Goal: Information Seeking & Learning: Check status

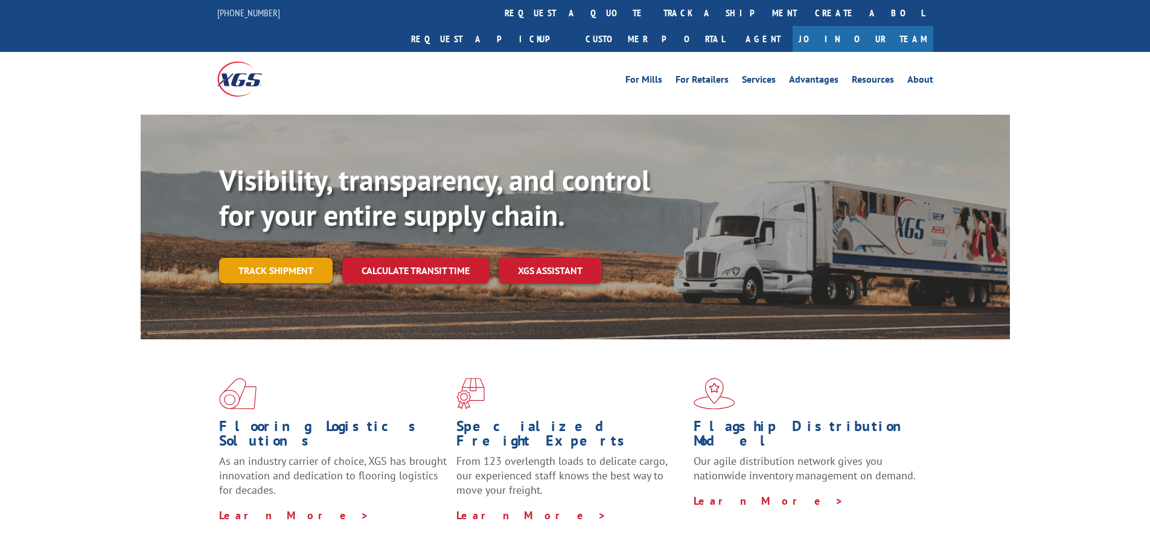
click at [271, 258] on link "Track shipment" at bounding box center [276, 270] width 114 height 25
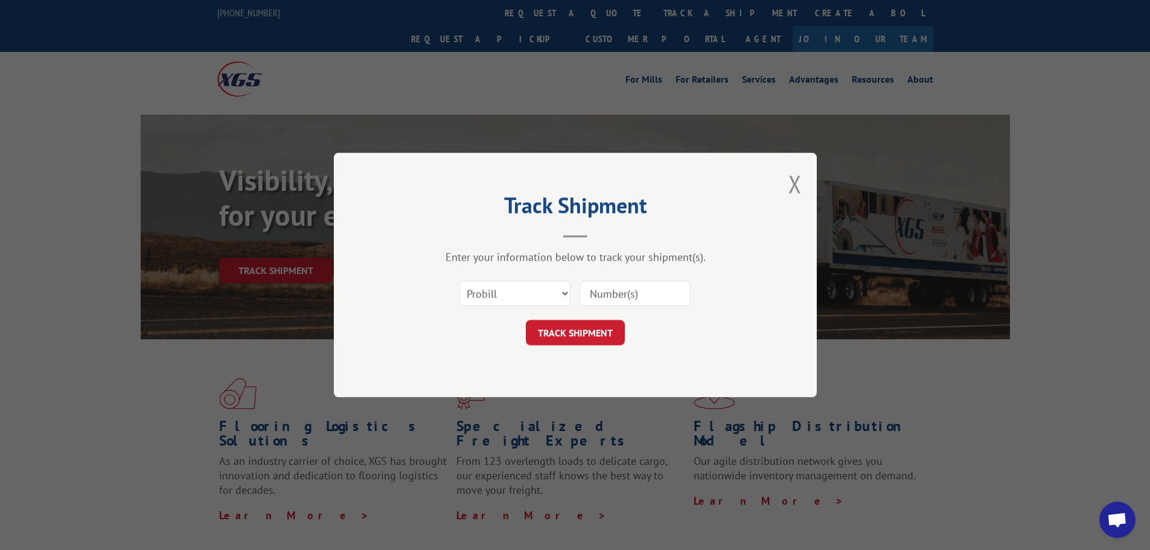
click at [609, 294] on input at bounding box center [635, 293] width 111 height 25
paste input "17608529"
type input "17608529"
click at [569, 326] on button "TRACK SHIPMENT" at bounding box center [575, 332] width 99 height 25
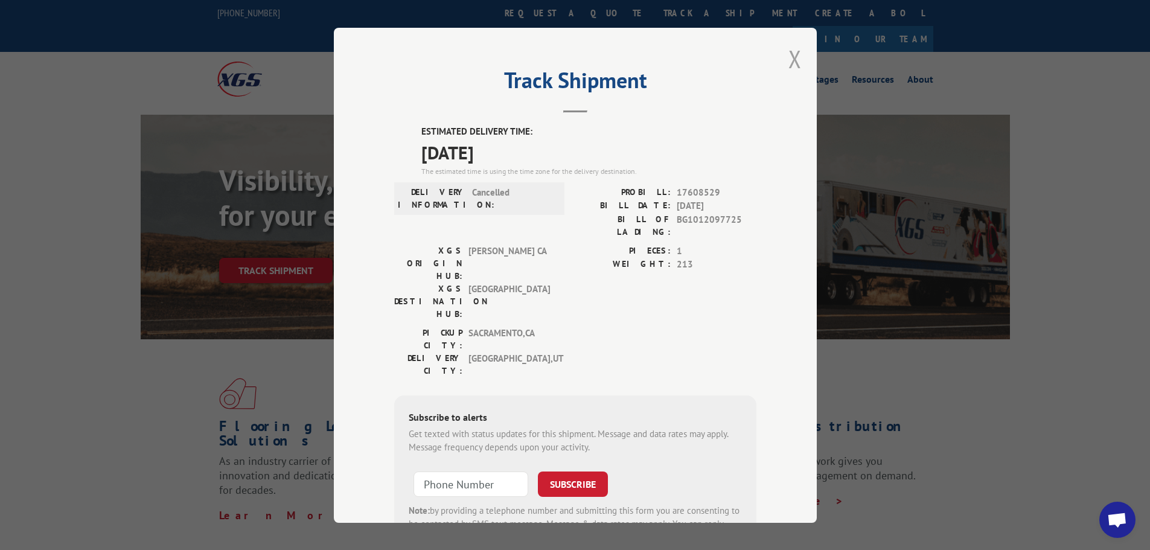
click at [778, 69] on div "Track Shipment ESTIMATED DELIVERY TIME: [DATE] The estimated time is using the …" at bounding box center [575, 275] width 483 height 495
click at [789, 63] on button "Close modal" at bounding box center [795, 59] width 13 height 32
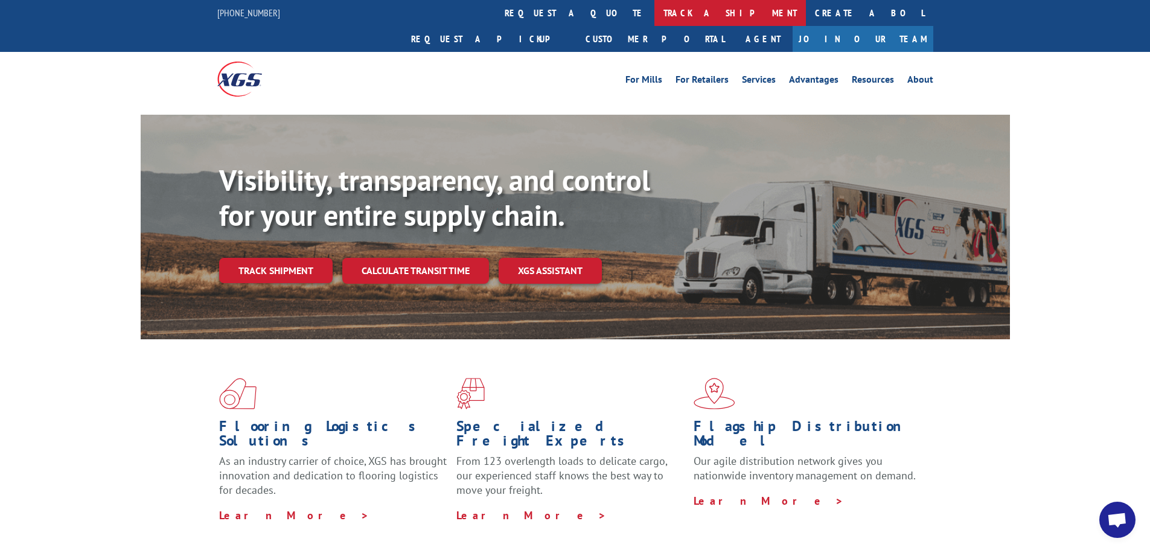
click at [655, 19] on link "track a shipment" at bounding box center [731, 13] width 152 height 26
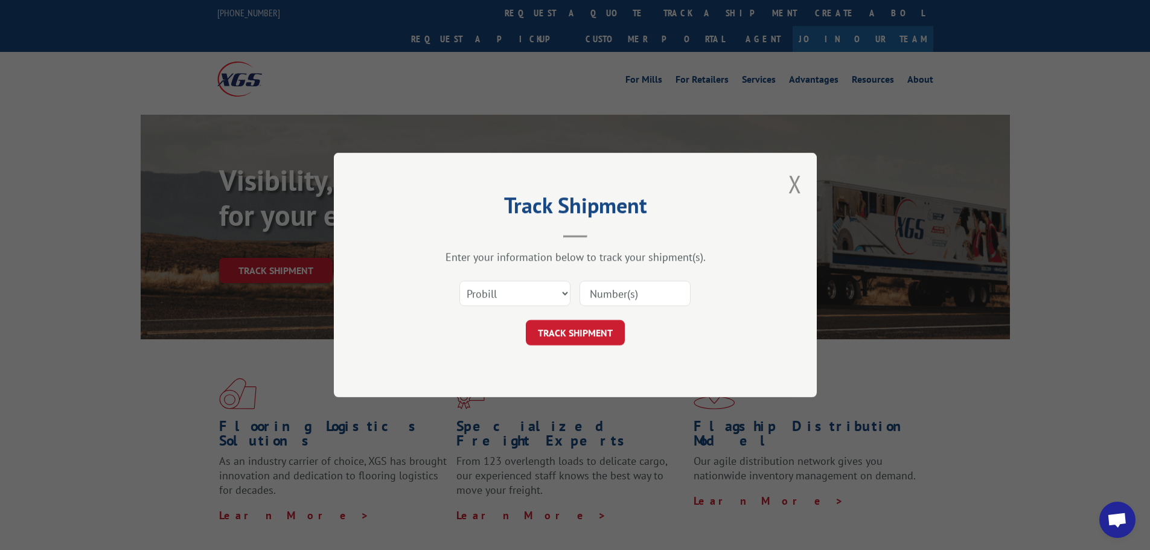
click at [612, 292] on input at bounding box center [635, 293] width 111 height 25
paste input "17614968"
type input "17614968"
click at [583, 324] on button "TRACK SHIPMENT" at bounding box center [575, 332] width 99 height 25
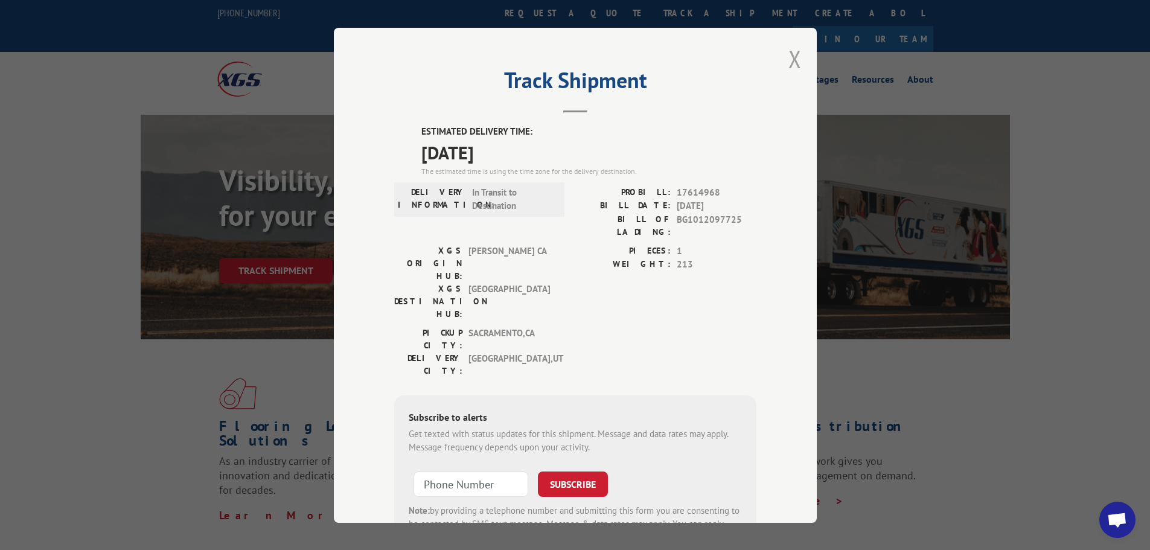
click at [789, 62] on button "Close modal" at bounding box center [795, 59] width 13 height 32
